Goal: Obtain resource: Obtain resource

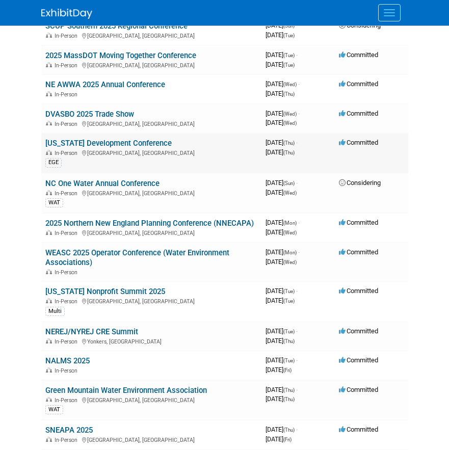
scroll to position [714, 0]
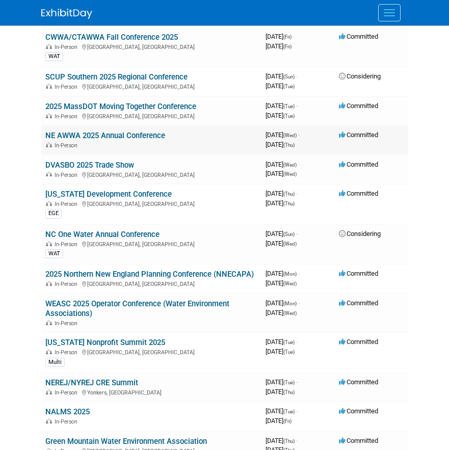
click at [113, 135] on link "NE AWWA 2025 Annual Conference" at bounding box center [105, 135] width 120 height 9
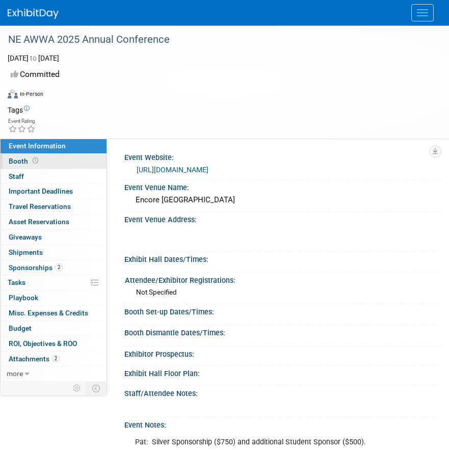
click at [59, 161] on link "Booth" at bounding box center [54, 161] width 106 height 15
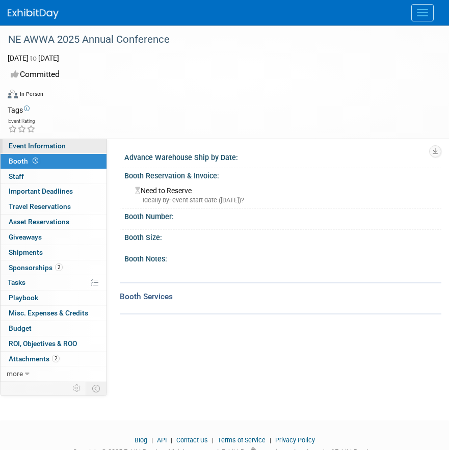
click at [63, 144] on span "Event Information" at bounding box center [37, 146] width 57 height 8
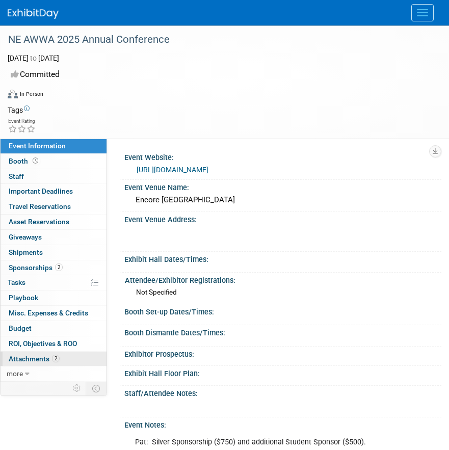
click at [28, 358] on span "Attachments 2" at bounding box center [34, 359] width 51 height 8
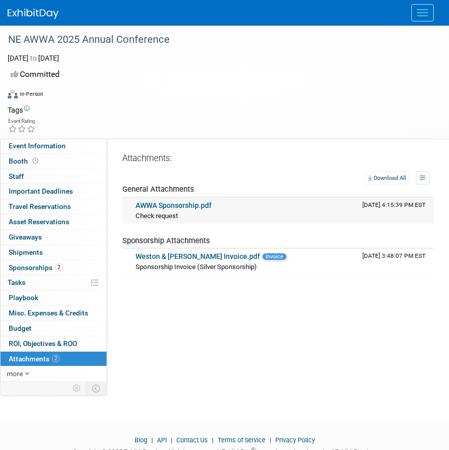
click at [165, 202] on link "AWWA Sponsorship.pdf" at bounding box center [174, 205] width 76 height 8
